Goal: Task Accomplishment & Management: Manage account settings

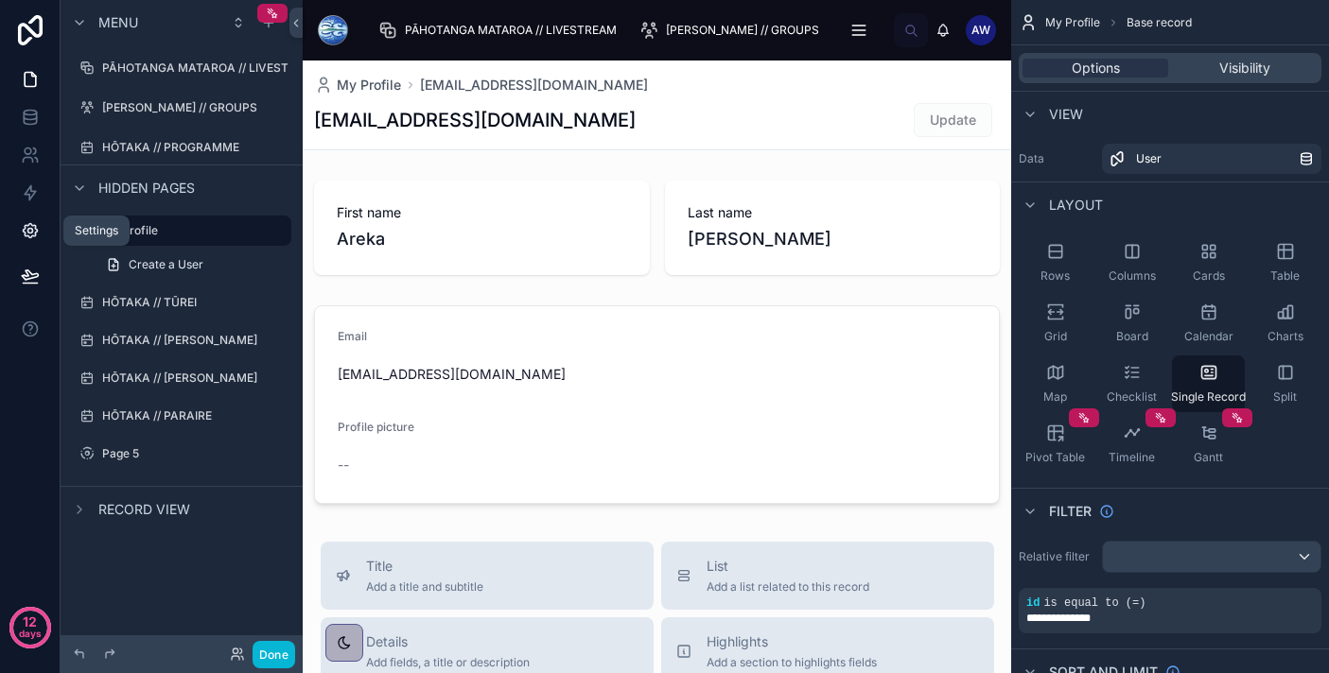
click at [26, 242] on link at bounding box center [30, 231] width 60 height 38
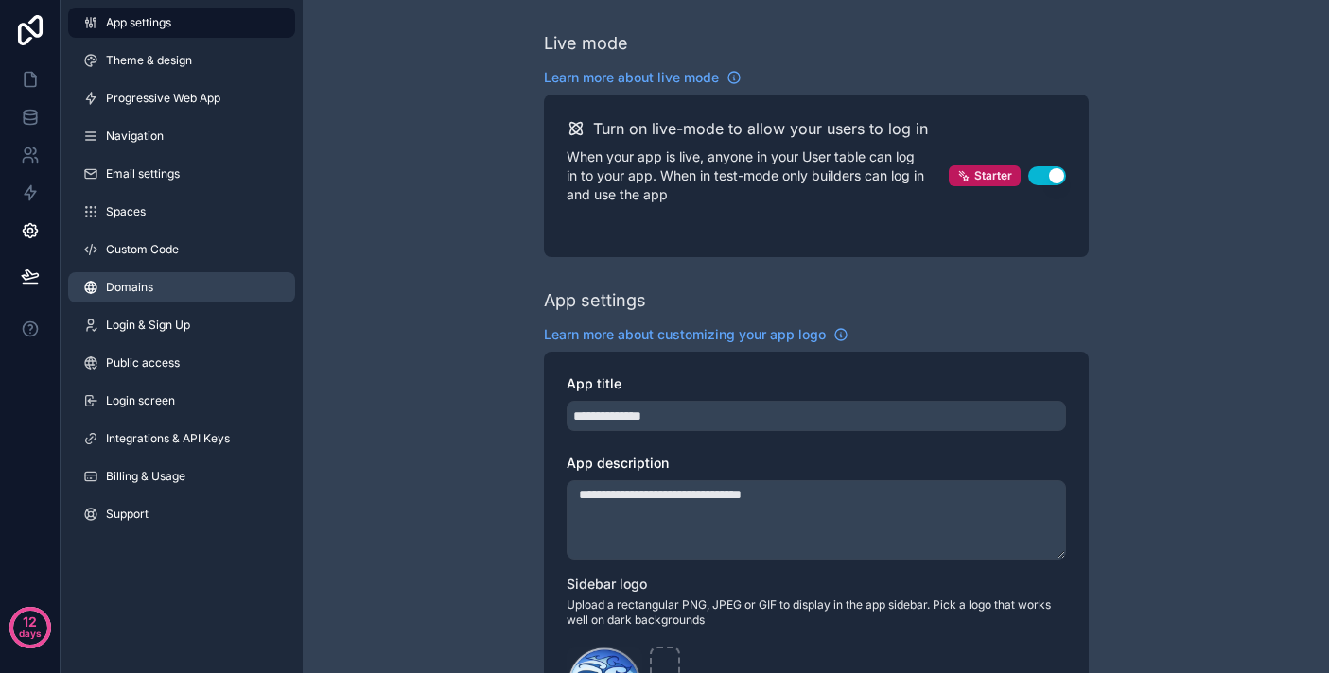
click at [152, 284] on span "Domains" at bounding box center [129, 287] width 47 height 15
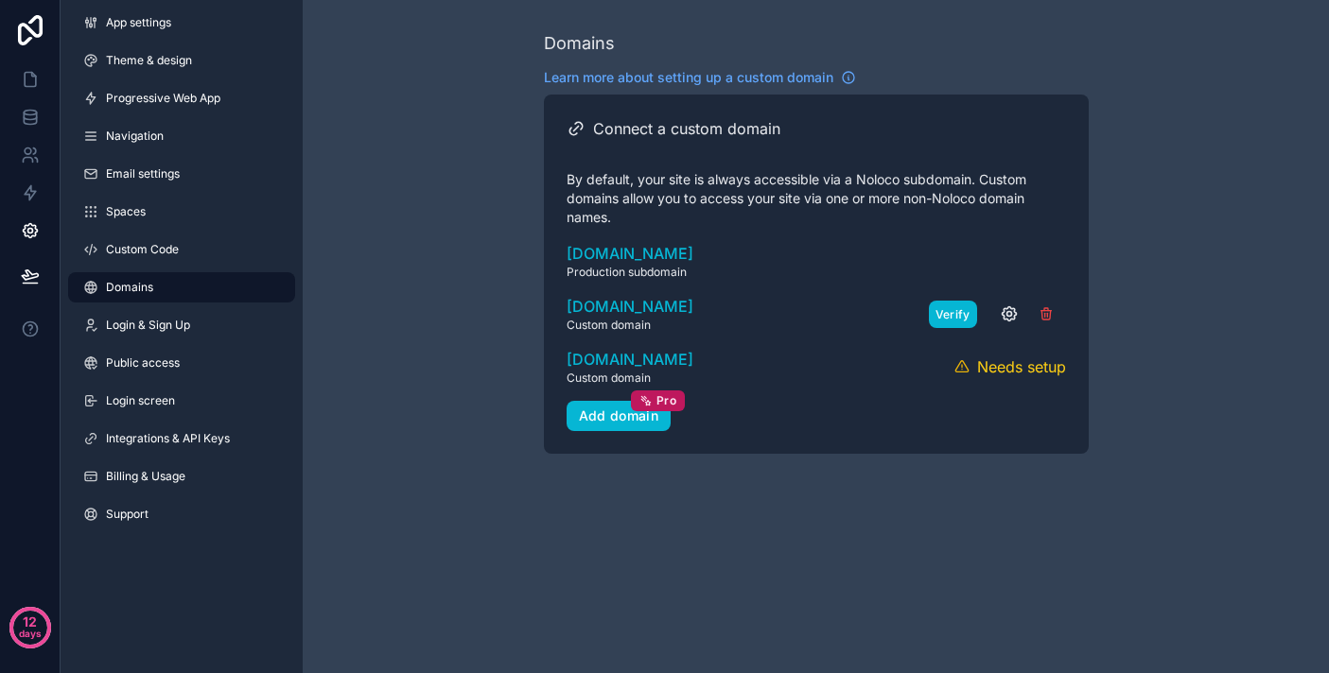
click at [943, 311] on button "Verify" at bounding box center [953, 314] width 48 height 27
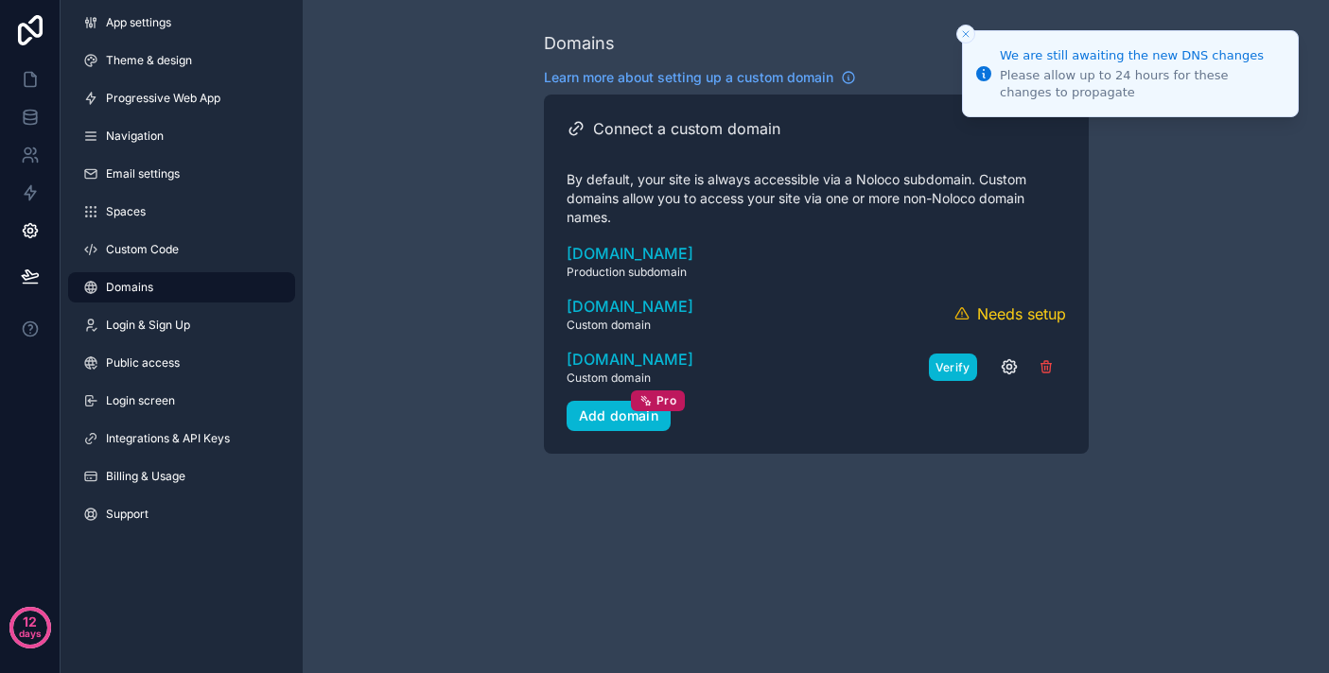
click at [955, 361] on button "Verify" at bounding box center [953, 367] width 48 height 27
